Goal: Find contact information: Find contact information

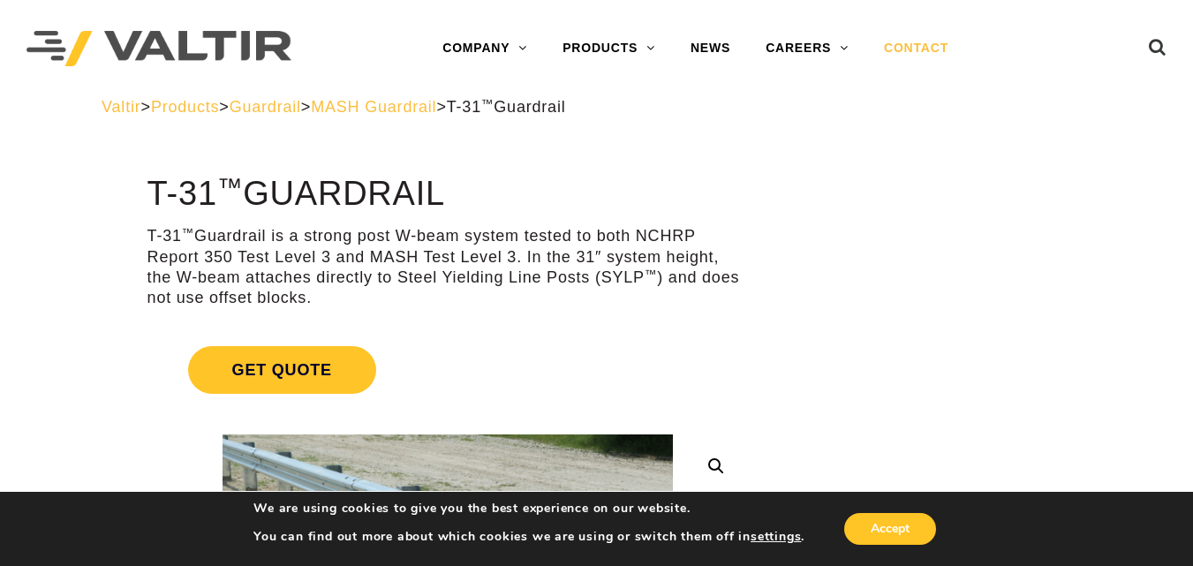
click at [890, 35] on link "CONTACT" at bounding box center [916, 48] width 100 height 35
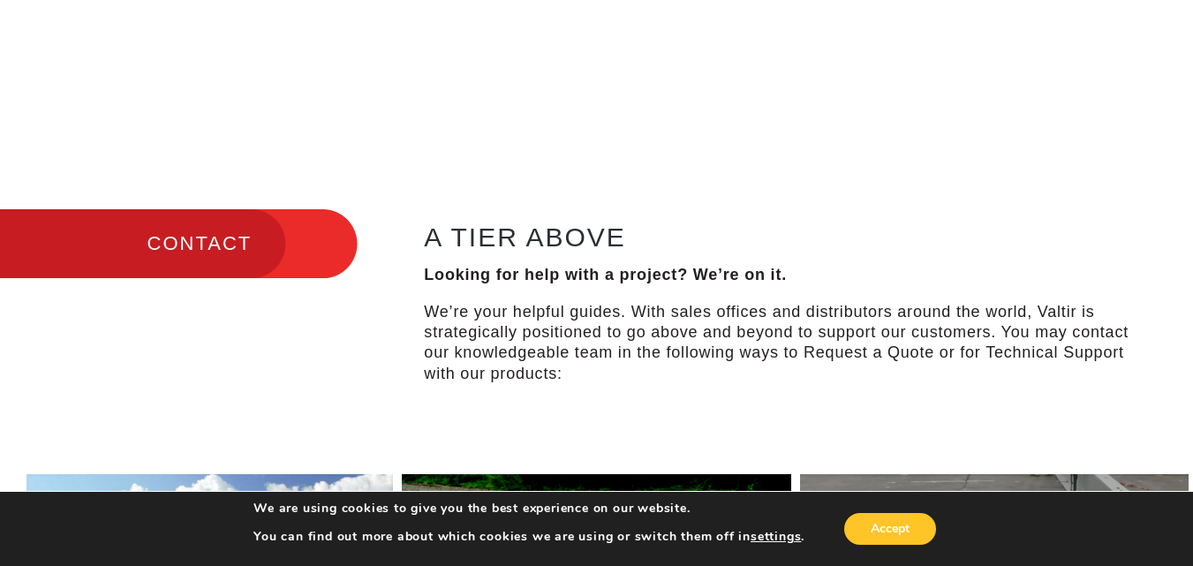
scroll to position [442, 0]
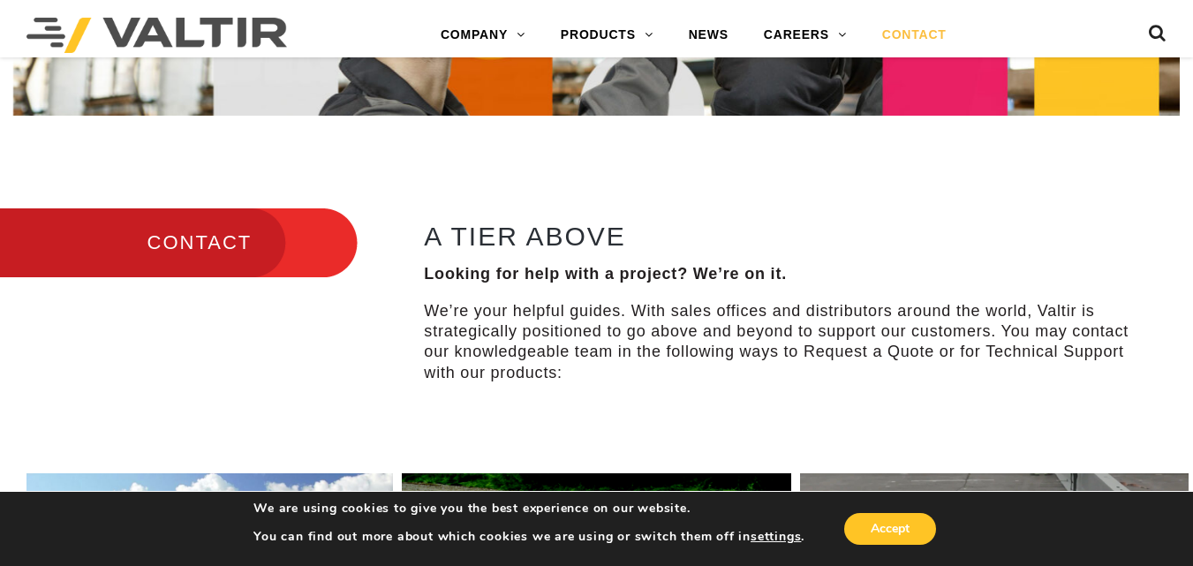
click at [912, 38] on link "CONTACT" at bounding box center [915, 35] width 100 height 35
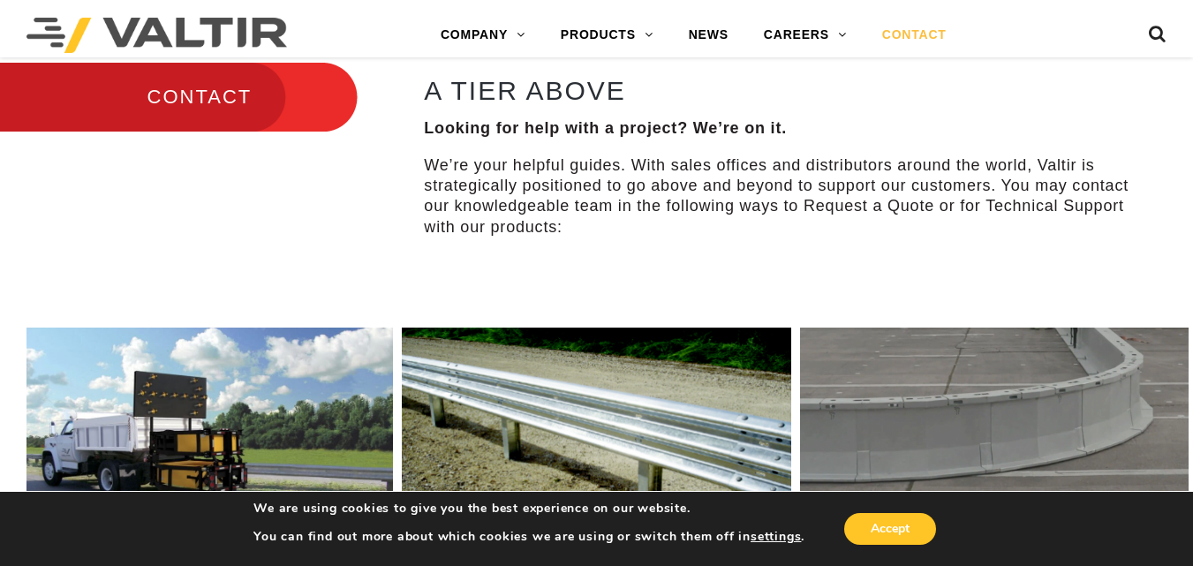
scroll to position [618, 0]
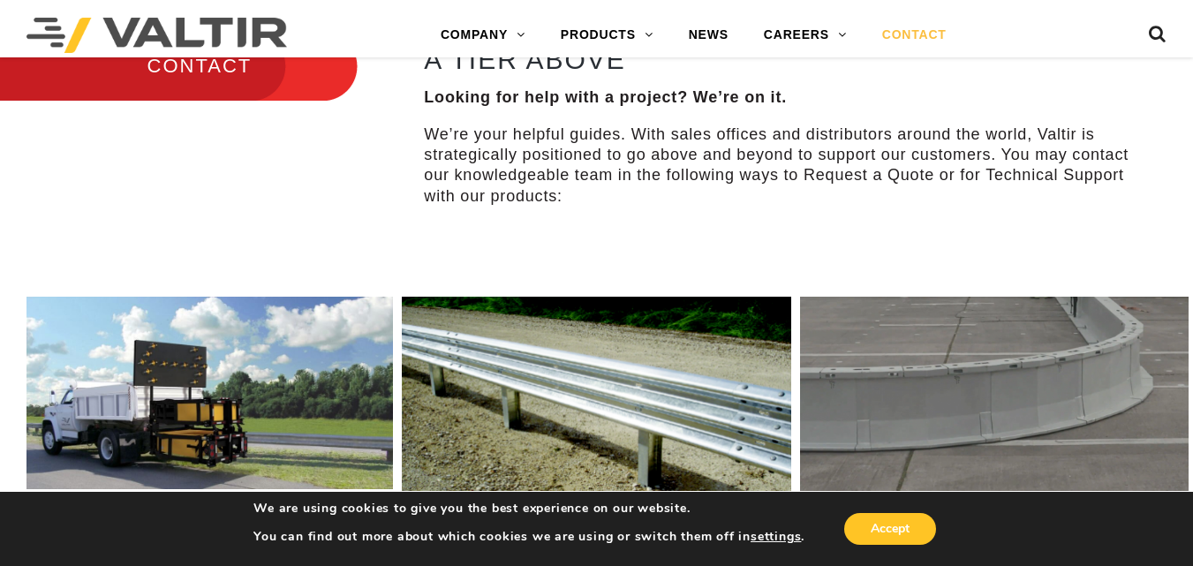
click at [204, 78] on h3 "CONTACT" at bounding box center [179, 66] width 358 height 74
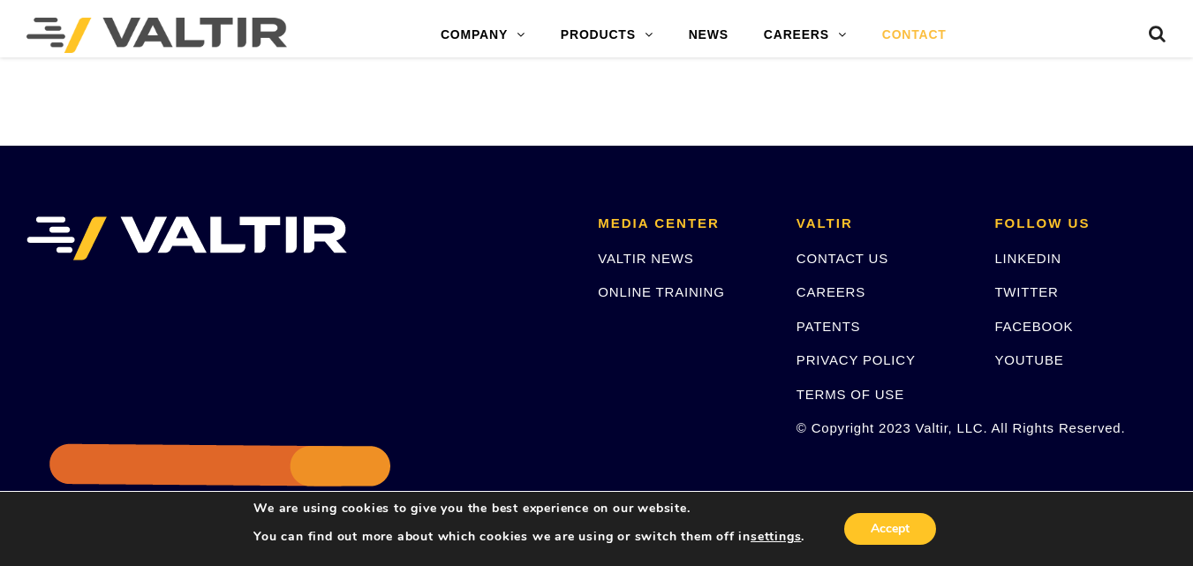
scroll to position [2504, 0]
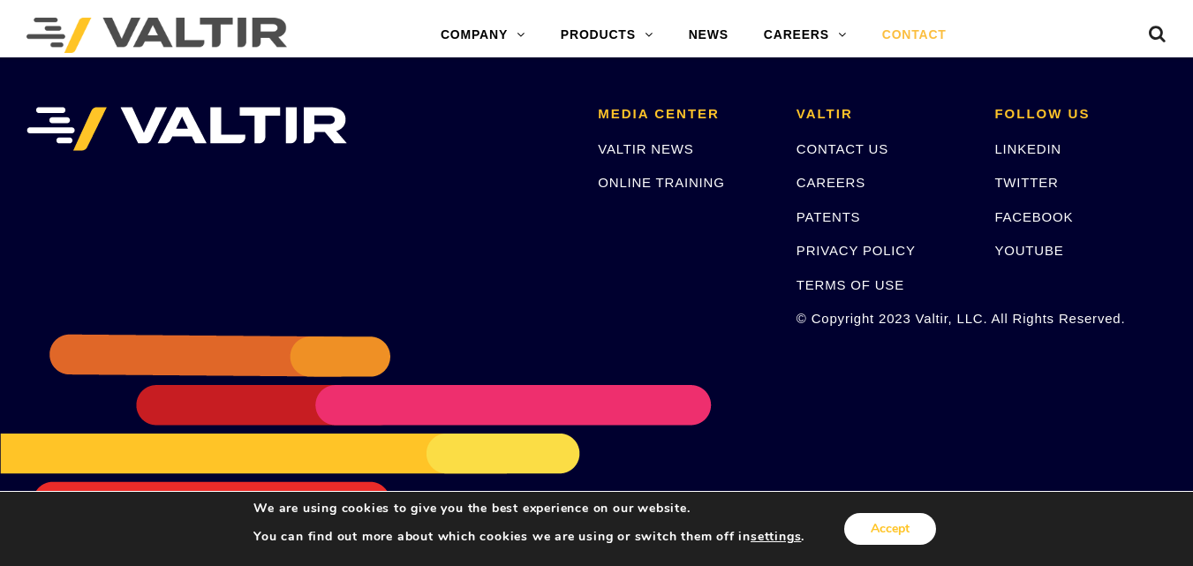
click at [895, 536] on button "Accept" at bounding box center [890, 529] width 92 height 32
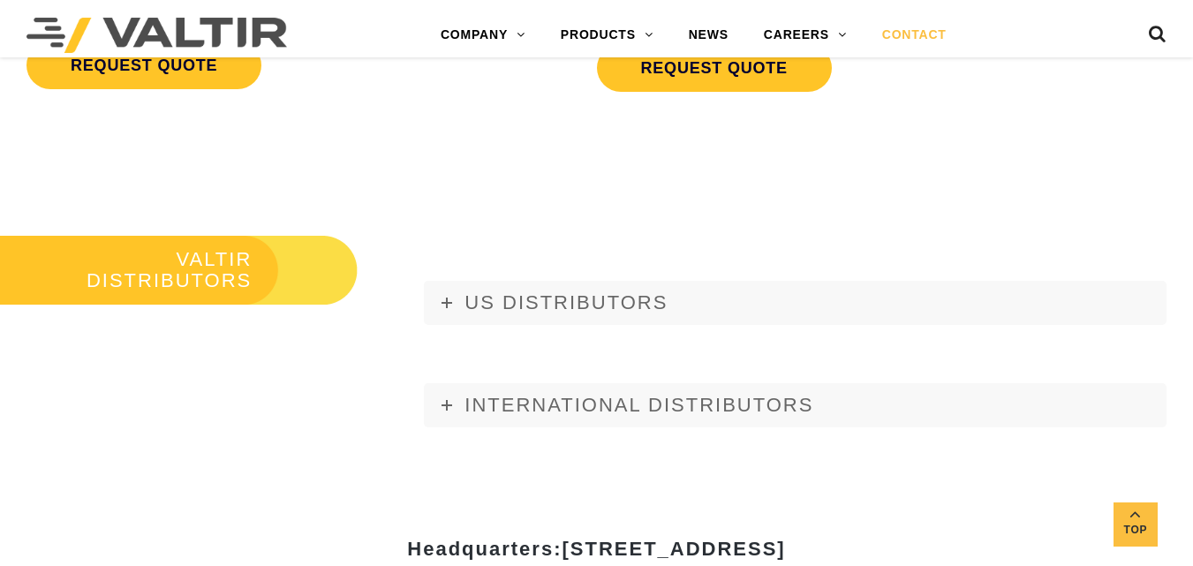
scroll to position [1886, 0]
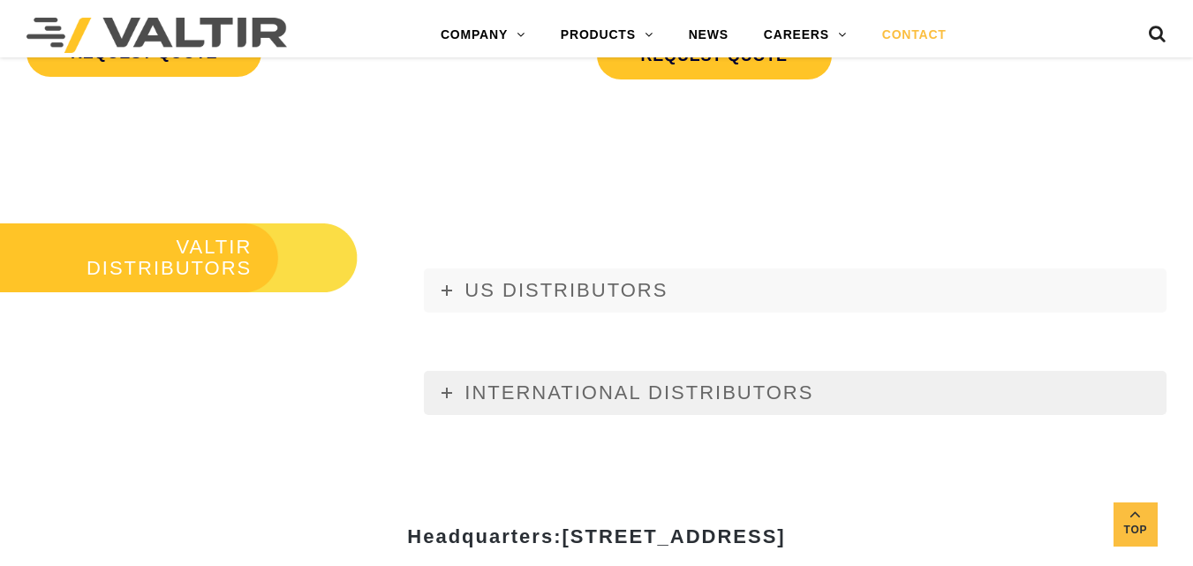
click at [679, 392] on span "INTERNATIONAL DISTRIBUTORS" at bounding box center [639, 393] width 349 height 22
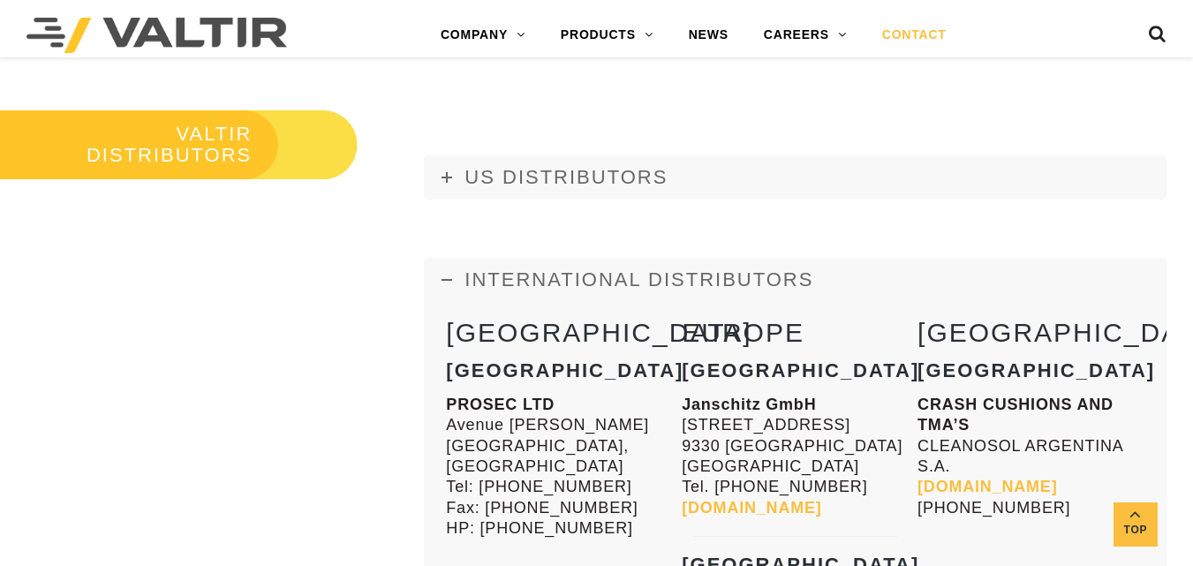
scroll to position [2062, 0]
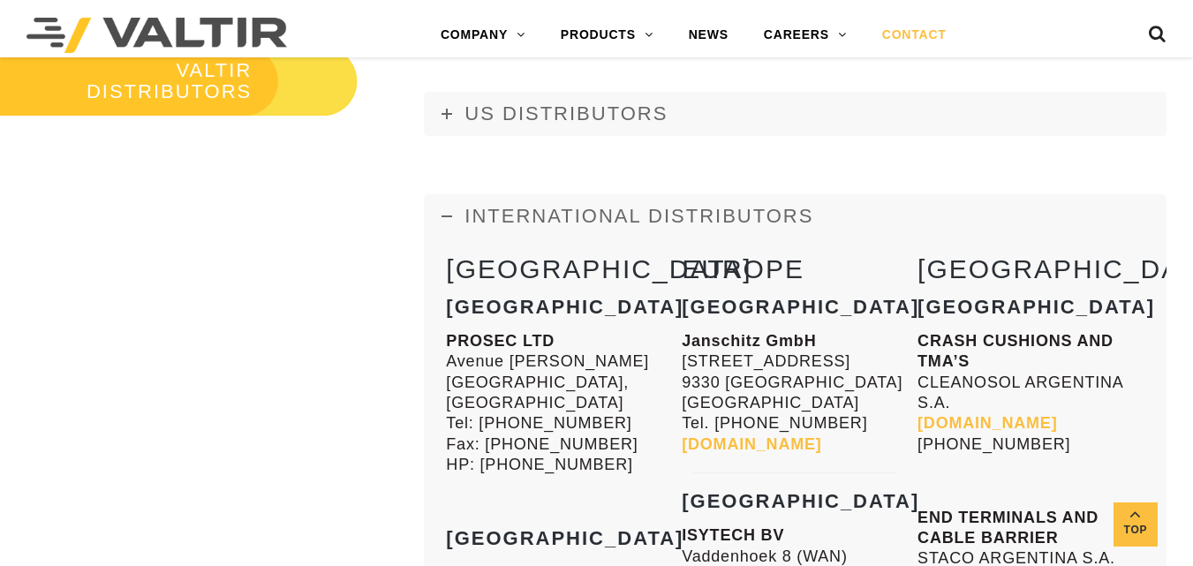
drag, startPoint x: 884, startPoint y: 420, endPoint x: 788, endPoint y: 421, distance: 96.3
click at [790, 422] on p "Janschitz GmbH Eisenstrasse 81 9330 Althofen Austria Tel. +43 (0) 4262 2251 15 …" at bounding box center [795, 393] width 227 height 124
click at [806, 381] on p "Janschitz GmbH Eisenstrasse 81 9330 Althofen Austria Tel. +43 (0) 4262 2251 15 …" at bounding box center [795, 393] width 227 height 124
drag, startPoint x: 1064, startPoint y: 444, endPoint x: 918, endPoint y: 446, distance: 146.6
click at [918, 446] on p "CRASH CUSHIONS AND TMA’S CLEANOSOL ARGENTINA S.A. www.cleanosol.com.ar +5491132…" at bounding box center [1031, 393] width 227 height 124
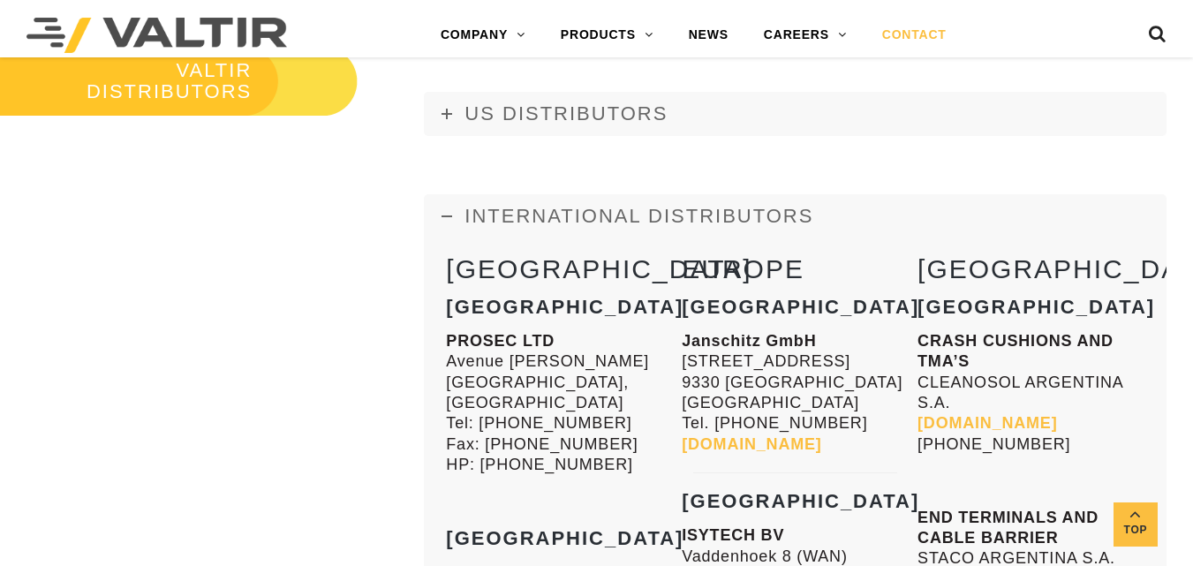
copy p "+5491132037010"
drag, startPoint x: 1037, startPoint y: 311, endPoint x: 917, endPoint y: 304, distance: 120.3
copy strong "Argentina"
click at [799, 254] on h2 "EUROPE" at bounding box center [795, 268] width 227 height 29
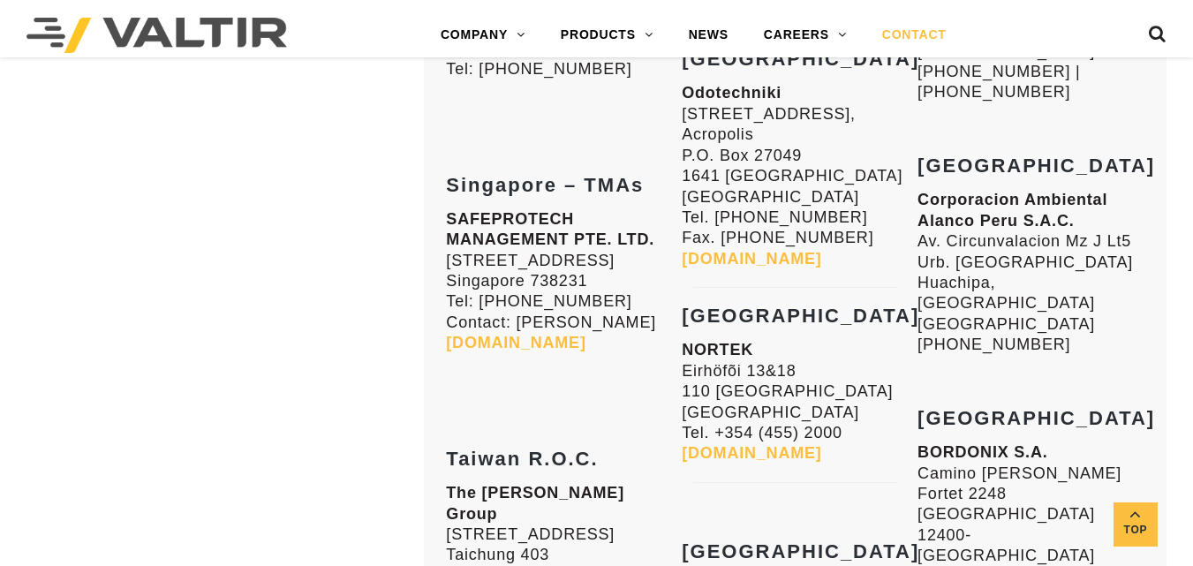
scroll to position [4182, 0]
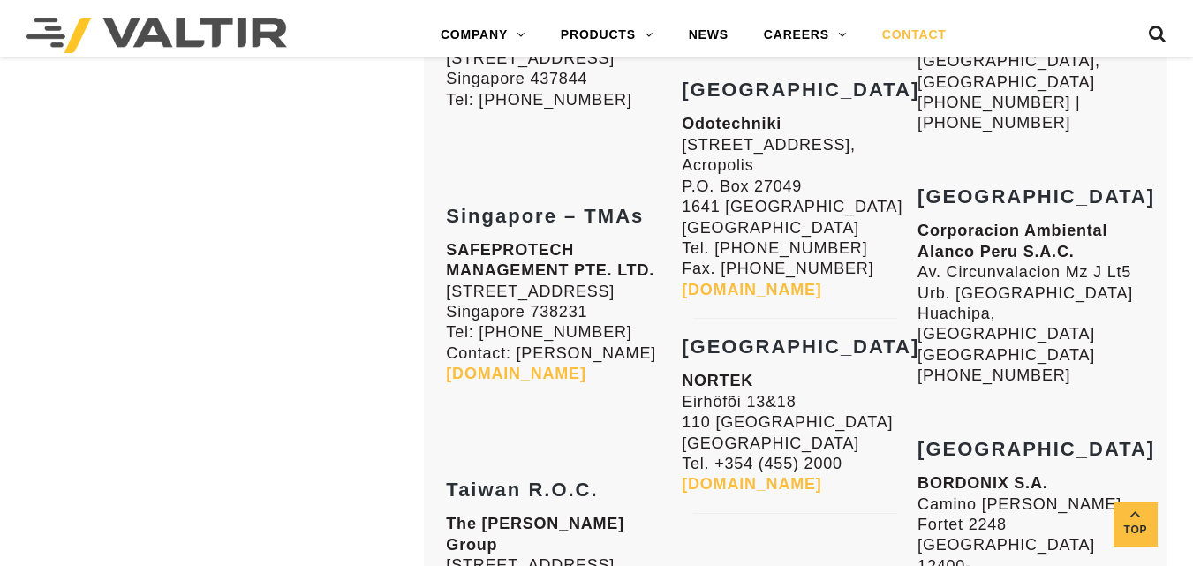
click at [743, 475] on link "www.nortek.is" at bounding box center [752, 484] width 140 height 18
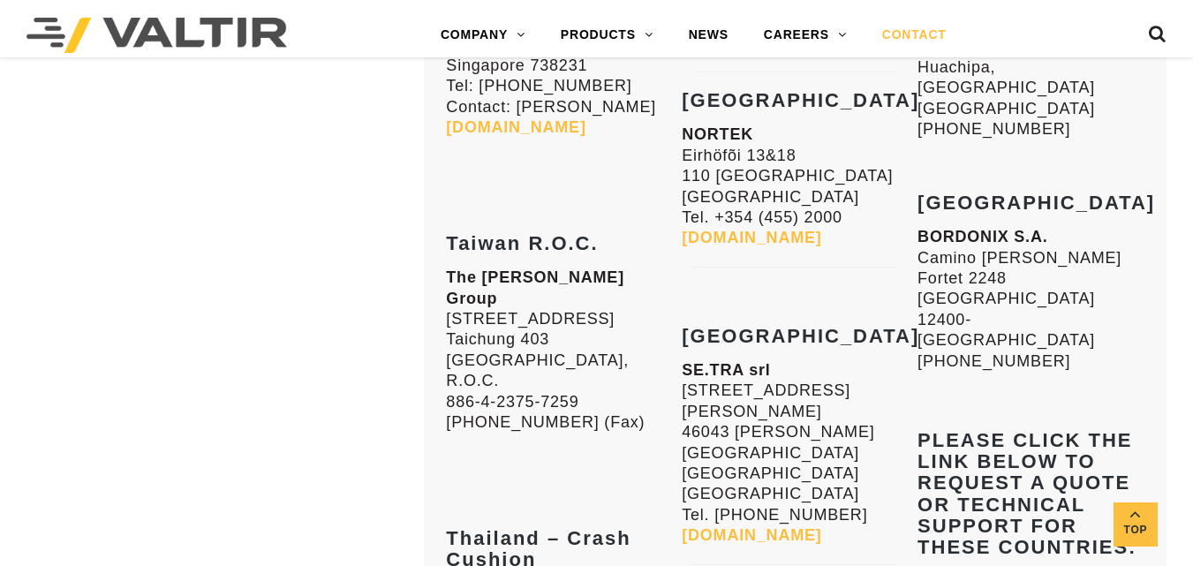
scroll to position [4447, 0]
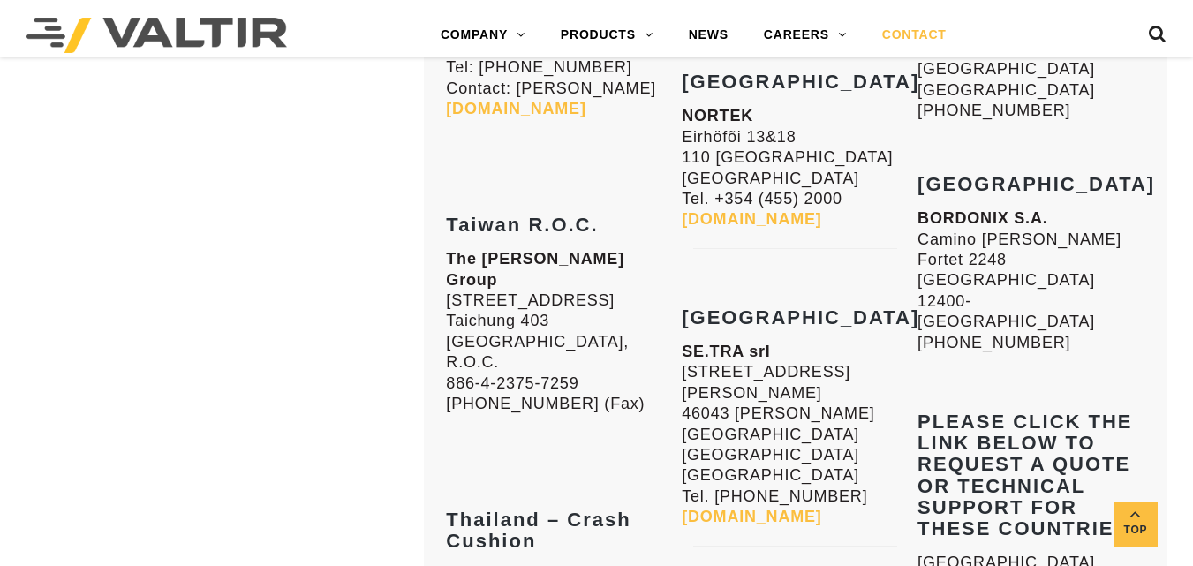
click at [743, 508] on link "www.setra-srl.it" at bounding box center [752, 517] width 140 height 18
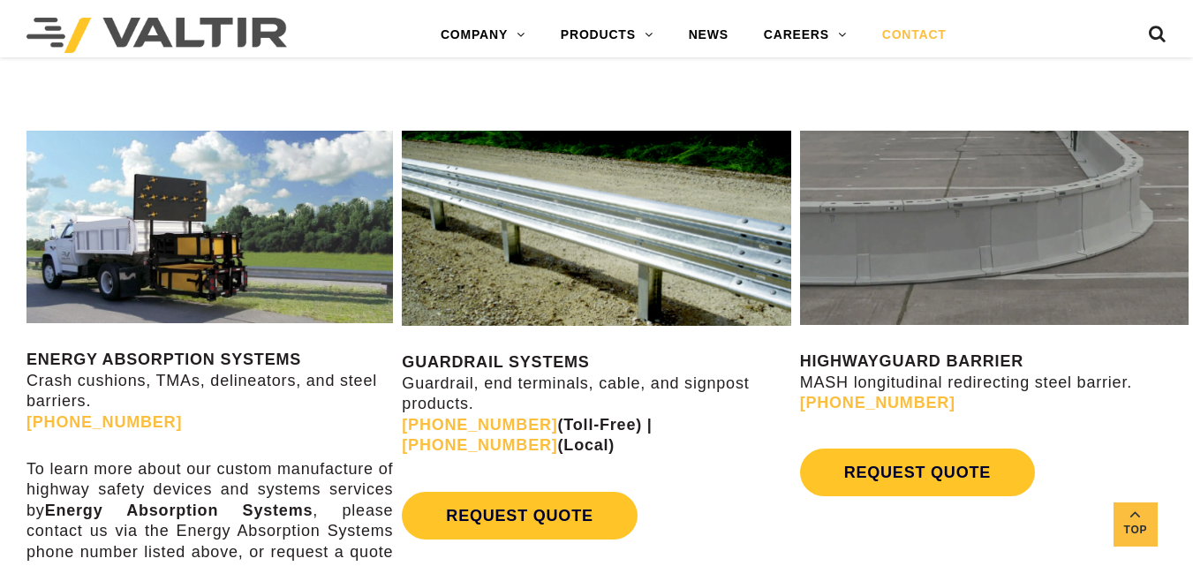
scroll to position [826, 0]
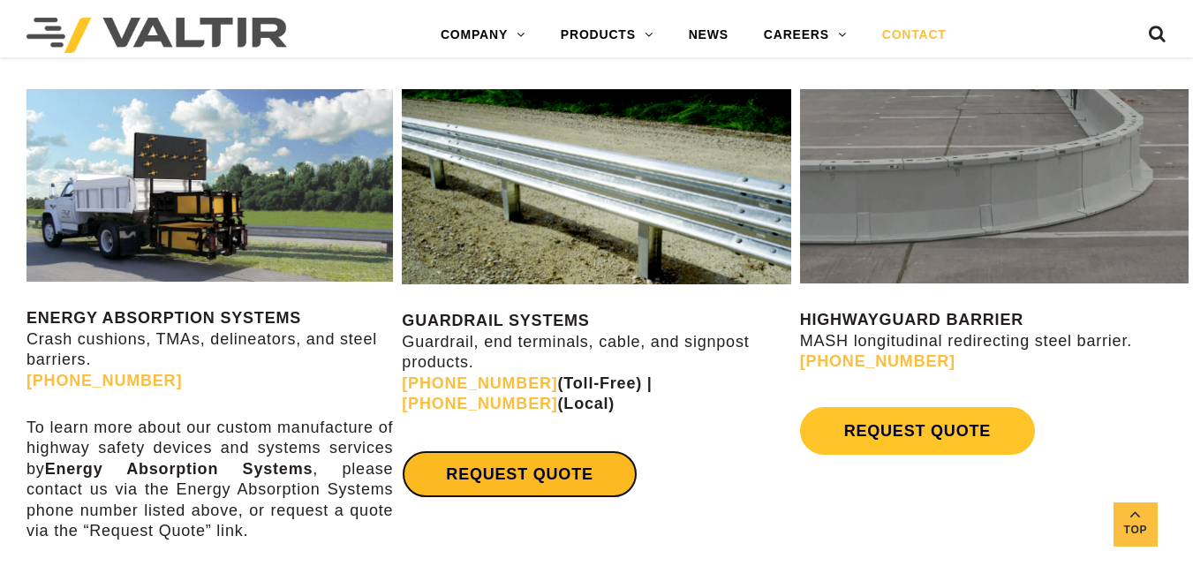
click at [531, 466] on link "REQUEST QUOTE" at bounding box center [519, 474] width 235 height 48
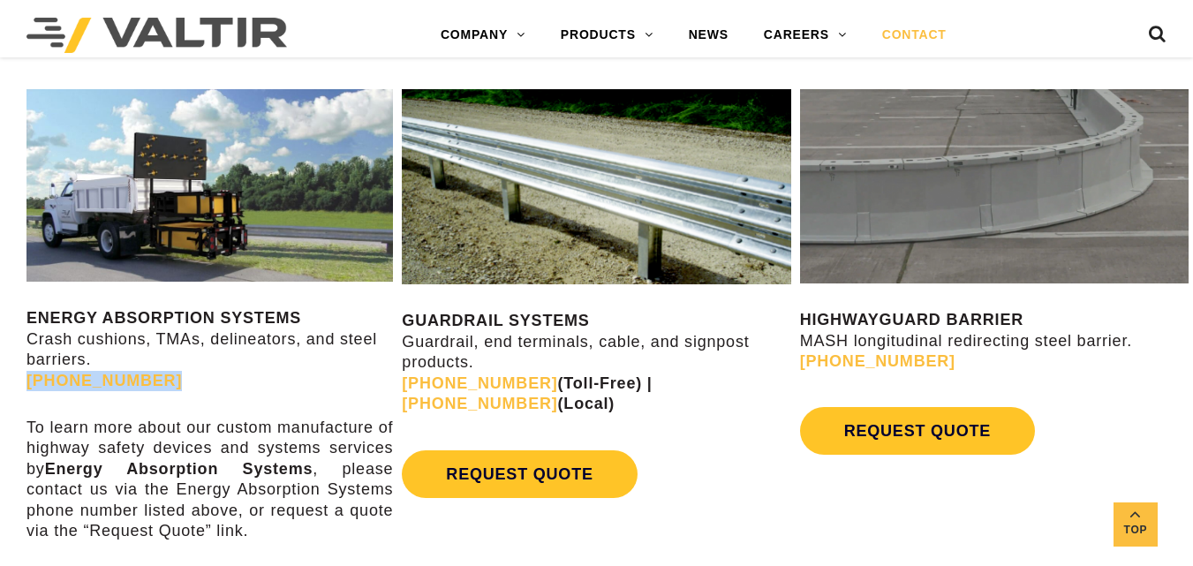
drag, startPoint x: 171, startPoint y: 373, endPoint x: 22, endPoint y: 388, distance: 150.0
click at [22, 388] on div "ENERGY ABSORPTION SYSTEMS Crash cushions, TMAs, delineators, and steel barriers…" at bounding box center [198, 366] width 397 height 586
copy link "(888) 323-6374"
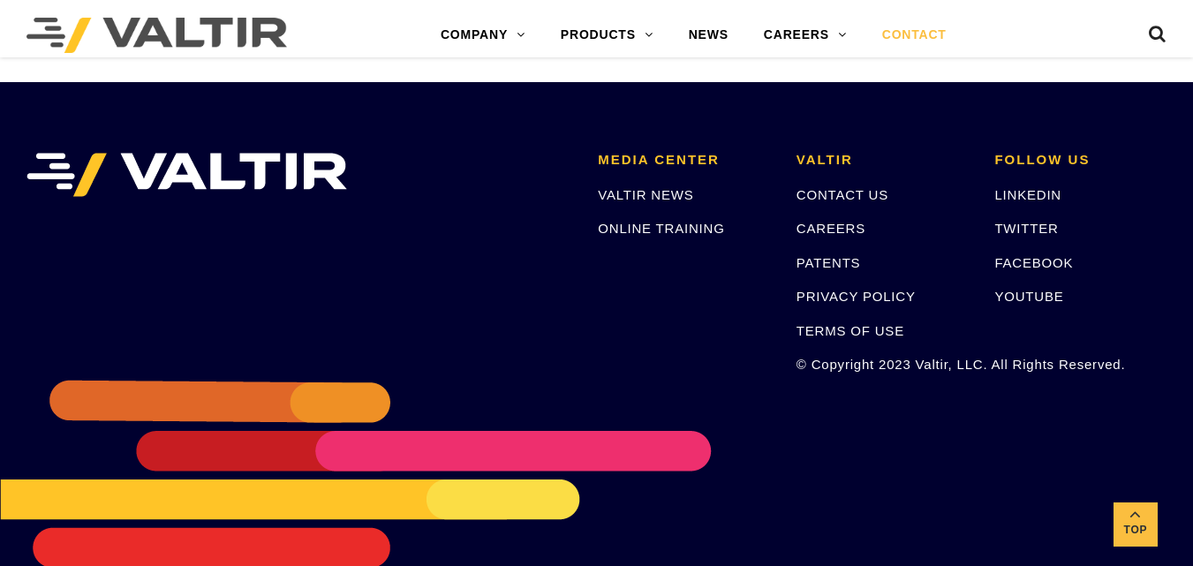
scroll to position [2504, 0]
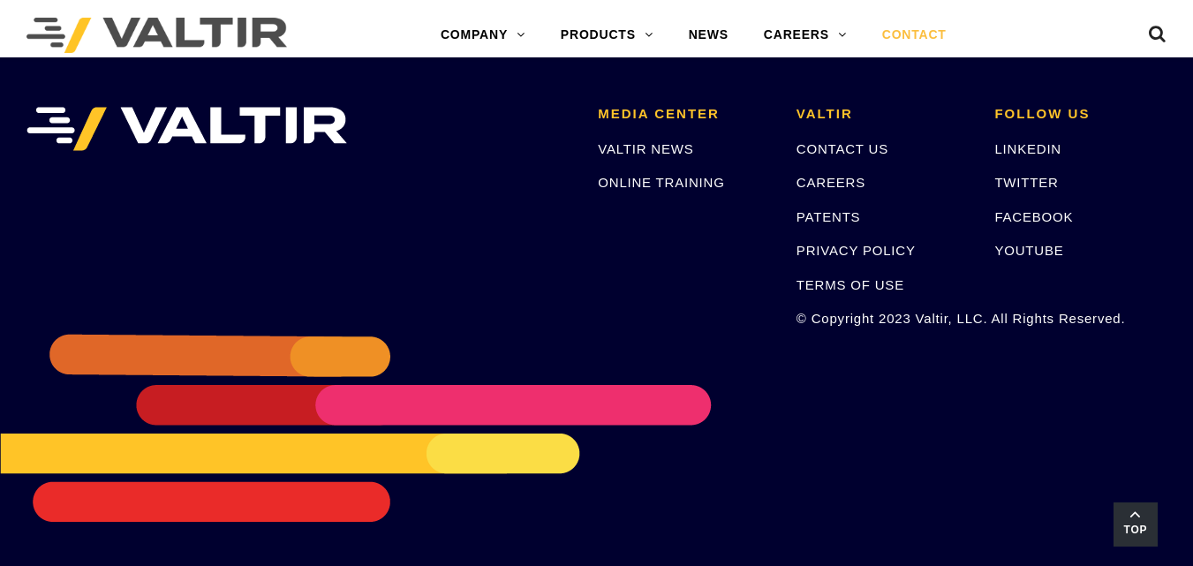
click at [1141, 523] on span "Top" at bounding box center [1136, 530] width 44 height 20
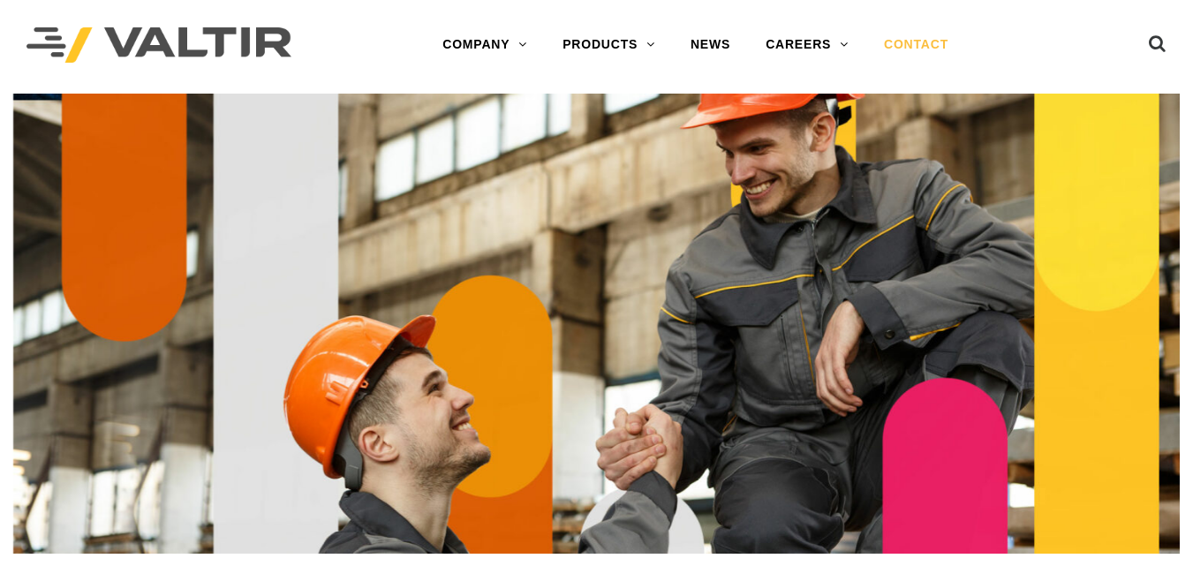
scroll to position [0, 0]
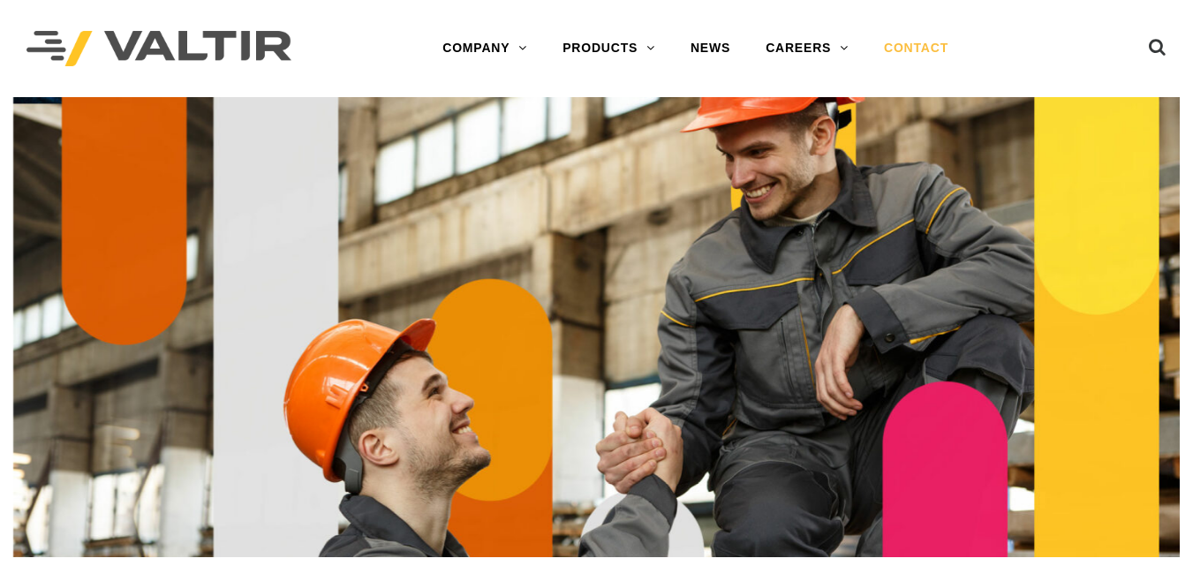
click at [71, 33] on img at bounding box center [158, 49] width 265 height 36
click at [62, 35] on img at bounding box center [158, 49] width 265 height 36
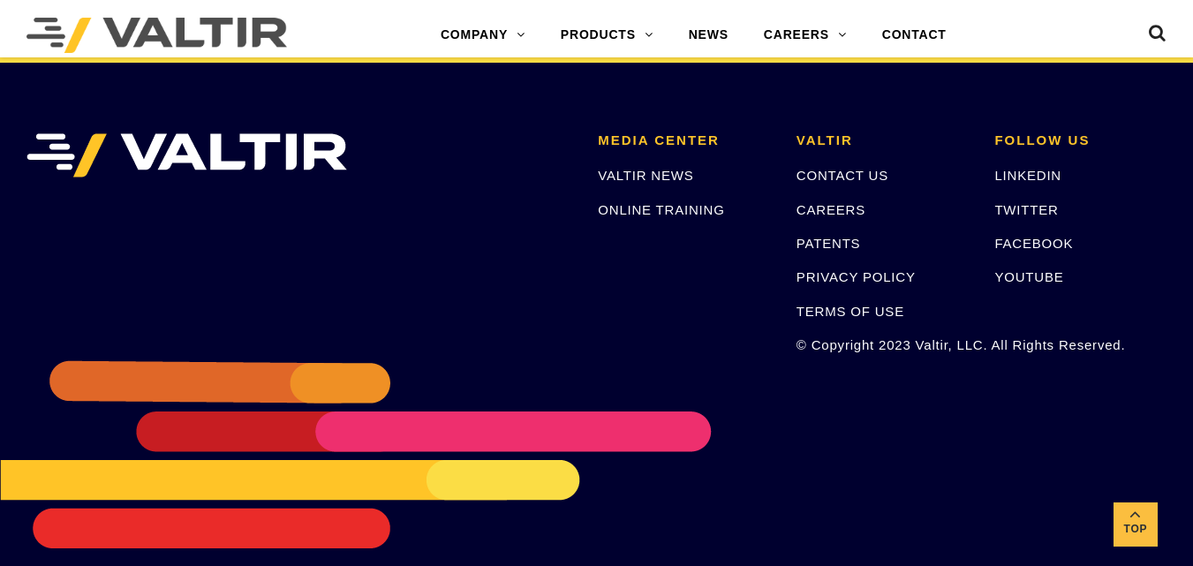
scroll to position [3792, 0]
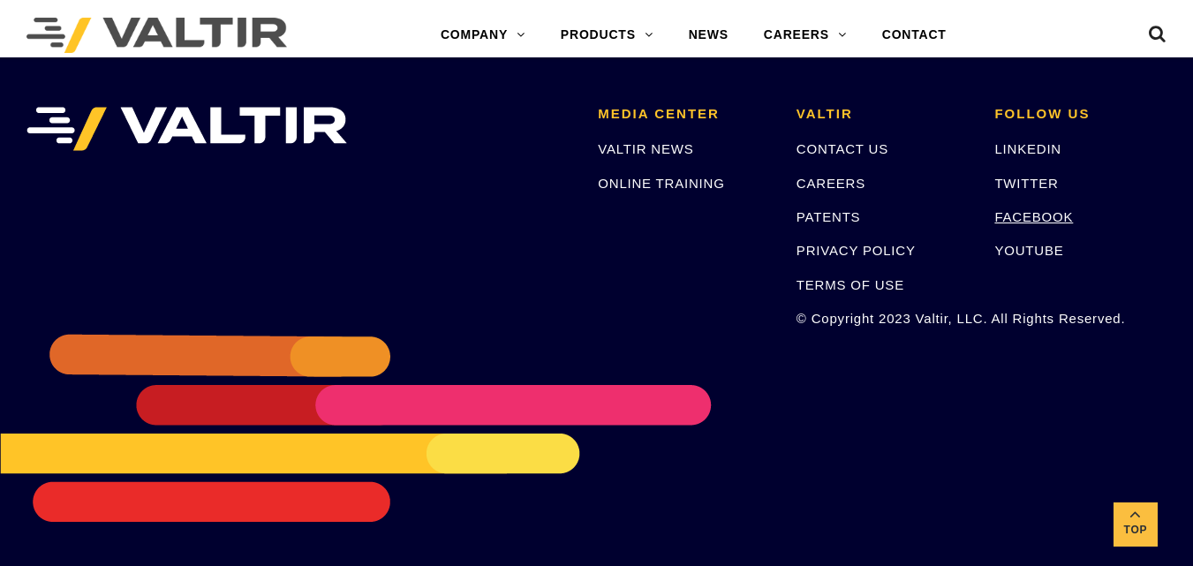
click at [1026, 219] on link "FACEBOOK" at bounding box center [1033, 216] width 79 height 15
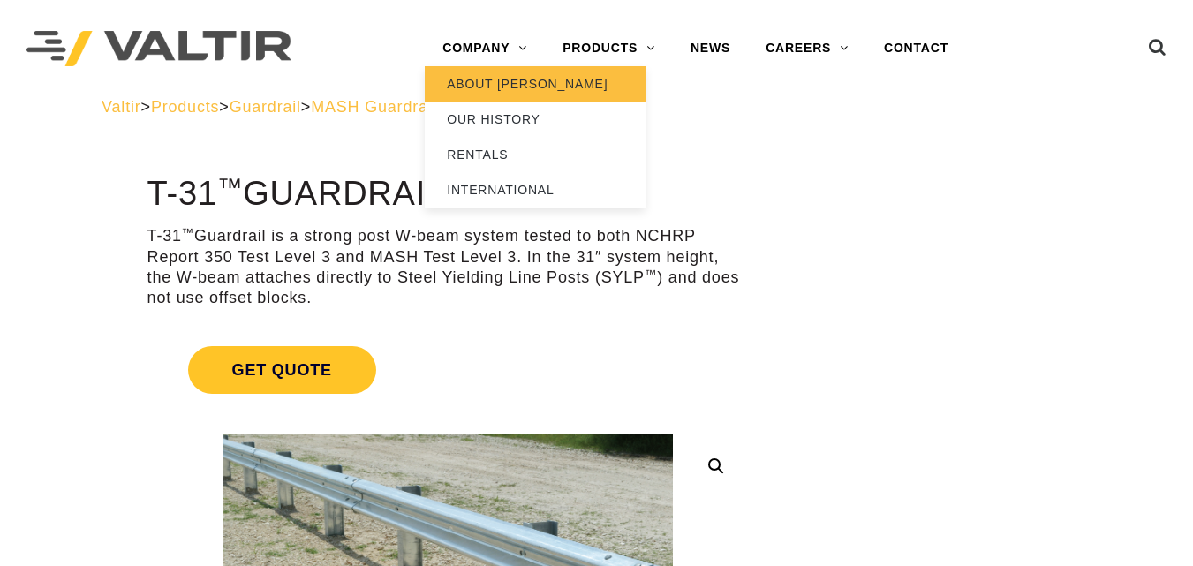
click at [496, 79] on link "ABOUT [PERSON_NAME]" at bounding box center [535, 83] width 221 height 35
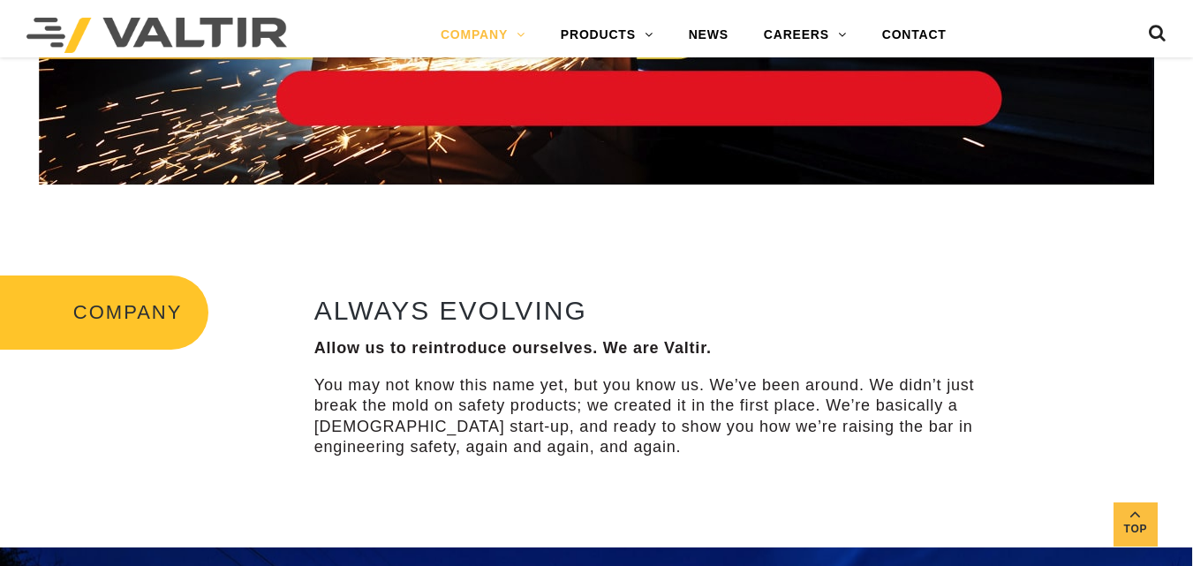
scroll to position [353, 0]
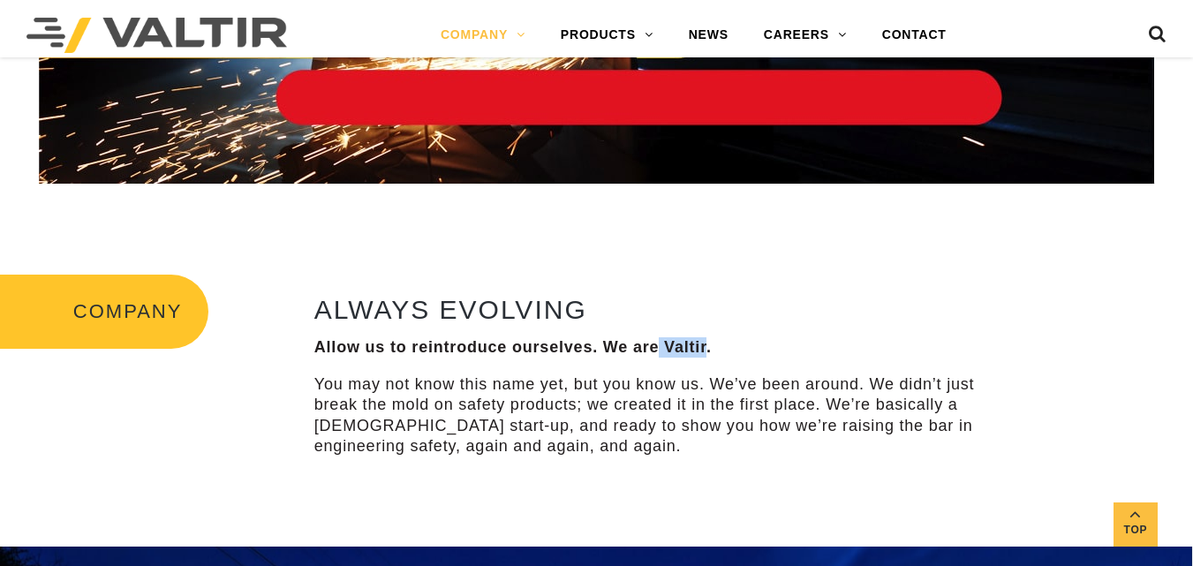
drag, startPoint x: 657, startPoint y: 344, endPoint x: 705, endPoint y: 342, distance: 47.7
click at [705, 342] on strong "Allow us to reintroduce ourselves. We are Valtir." at bounding box center [512, 347] width 397 height 18
copy strong "Valtir"
